Goal: Check status: Check status

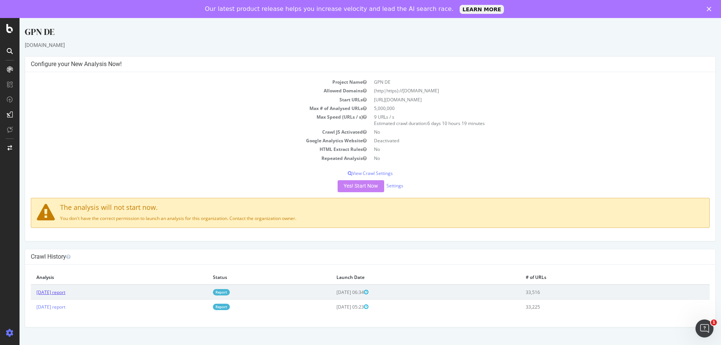
click at [65, 291] on link "[DATE] report" at bounding box center [50, 292] width 29 height 6
